Goal: Browse casually

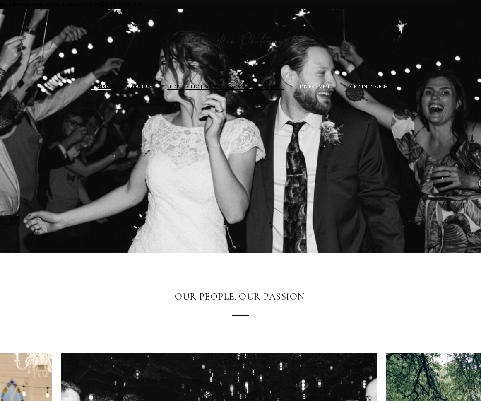
click at [212, 86] on link "PORTFOLIO | Austin Intimate Wedding Photographers" at bounding box center [226, 87] width 114 height 7
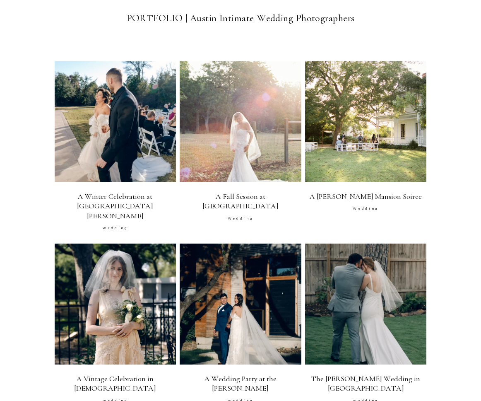
scroll to position [414, 0]
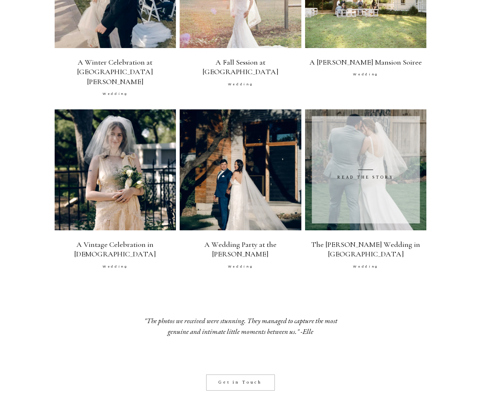
click at [327, 125] on span at bounding box center [366, 170] width 108 height 108
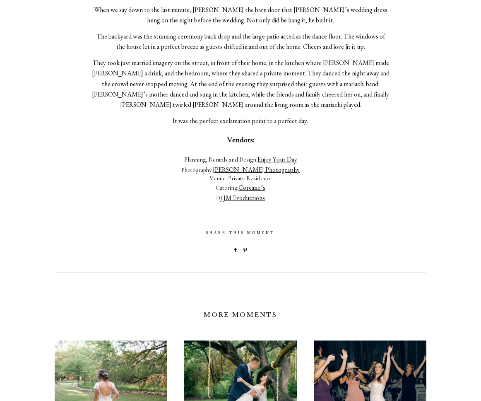
scroll to position [787, 0]
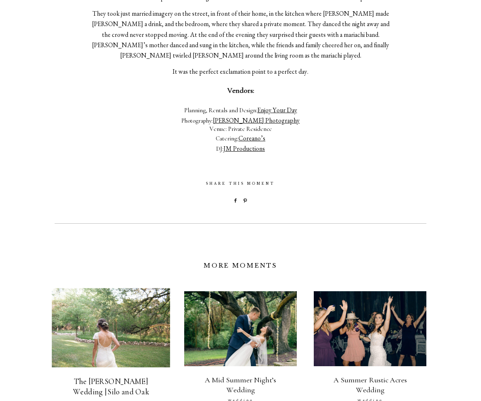
click at [126, 288] on img at bounding box center [111, 327] width 118 height 79
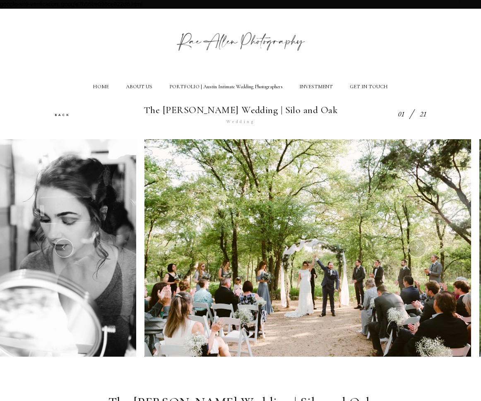
drag, startPoint x: 458, startPoint y: 192, endPoint x: 102, endPoint y: 213, distance: 356.1
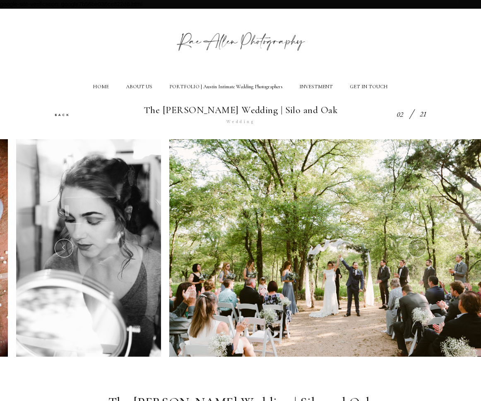
drag, startPoint x: 343, startPoint y: 188, endPoint x: 49, endPoint y: 189, distance: 293.7
click at [169, 193] on img at bounding box center [332, 248] width 326 height 218
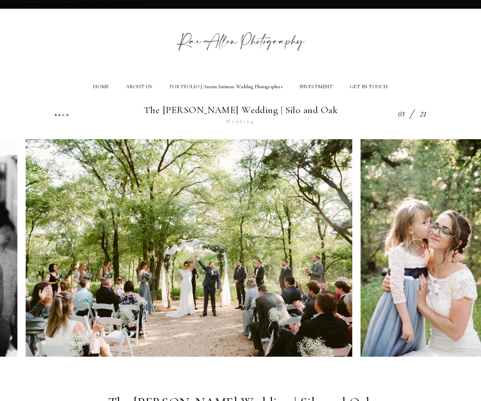
drag, startPoint x: 336, startPoint y: 208, endPoint x: -3, endPoint y: 212, distance: 338.5
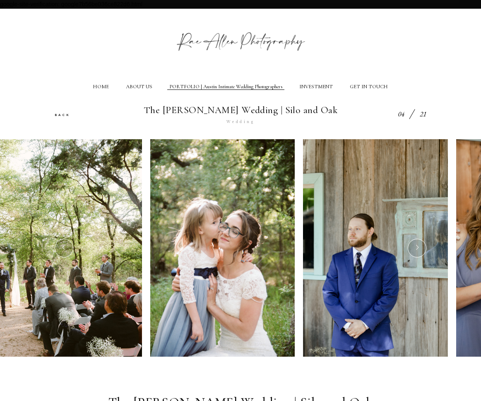
click at [178, 89] on link "PORTFOLIO | Austin Intimate Wedding Photographers" at bounding box center [226, 87] width 114 height 7
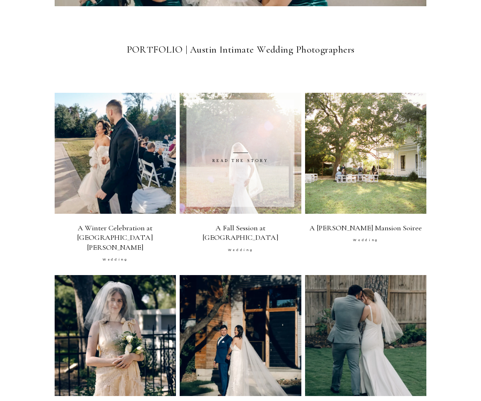
scroll to position [539, 0]
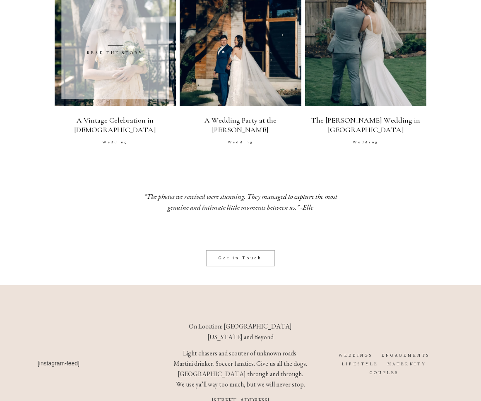
click at [127, 85] on img at bounding box center [115, 45] width 134 height 133
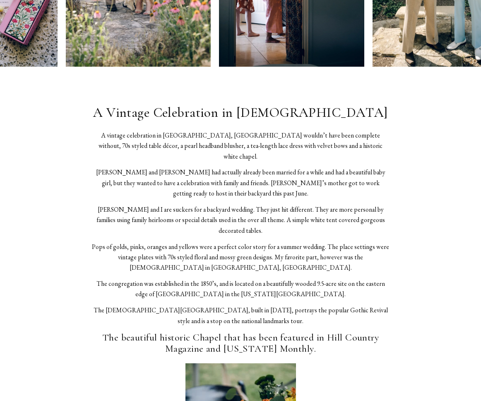
scroll to position [41, 0]
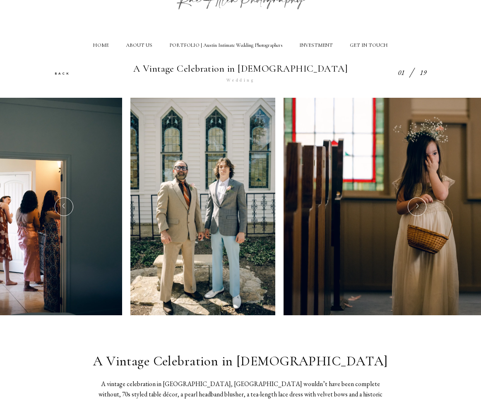
drag, startPoint x: 159, startPoint y: 133, endPoint x: 59, endPoint y: 134, distance: 100.3
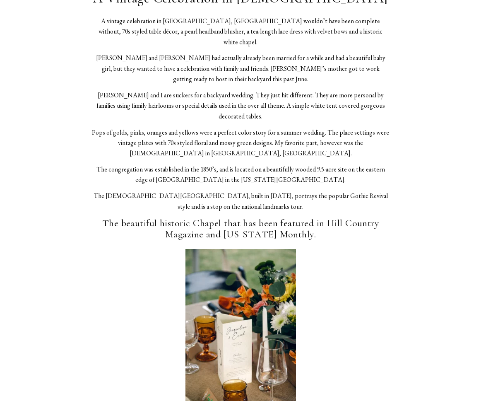
scroll to position [414, 0]
